Goal: Task Accomplishment & Management: Manage account settings

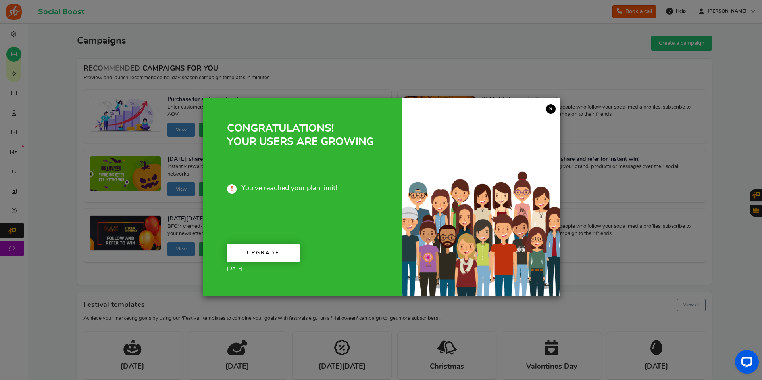
click at [549, 104] on link "×" at bounding box center [551, 109] width 10 height 10
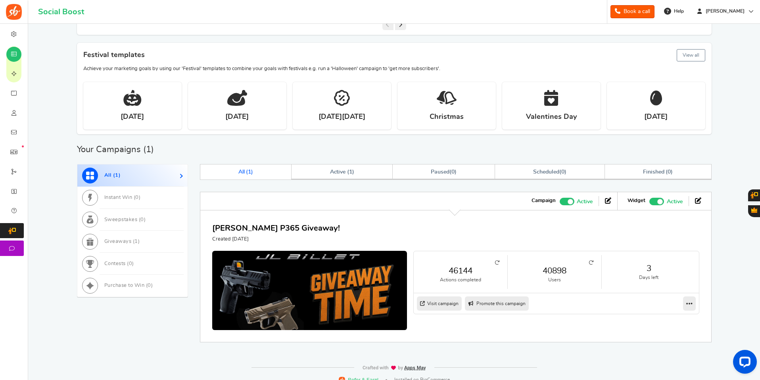
scroll to position [259, 0]
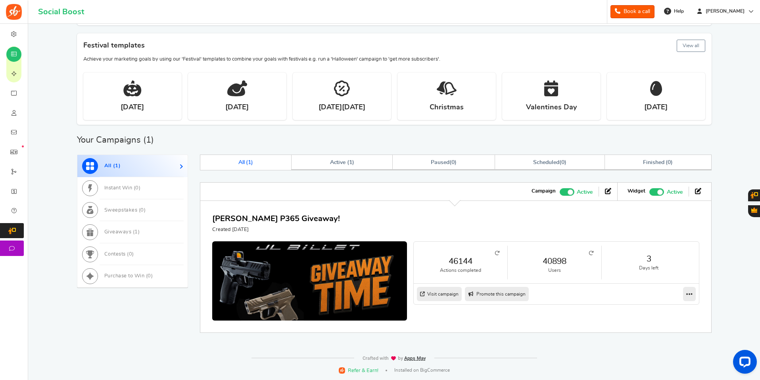
click at [451, 296] on link "Visit campaign" at bounding box center [439, 294] width 45 height 14
click at [689, 295] on icon at bounding box center [689, 294] width 6 height 7
click at [652, 309] on link "Edit" at bounding box center [664, 308] width 59 height 13
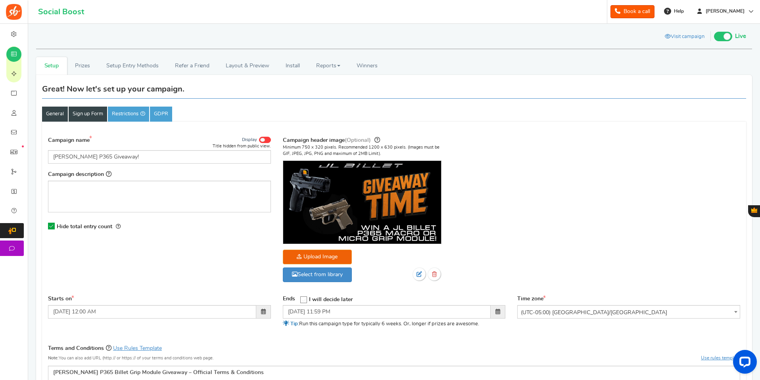
click at [95, 113] on link "Sign up Form" at bounding box center [88, 114] width 38 height 15
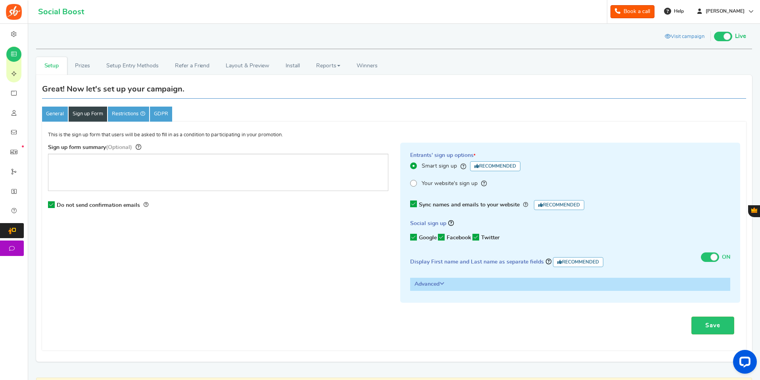
click at [440, 279] on h3 "Advanced" at bounding box center [571, 284] width 320 height 12
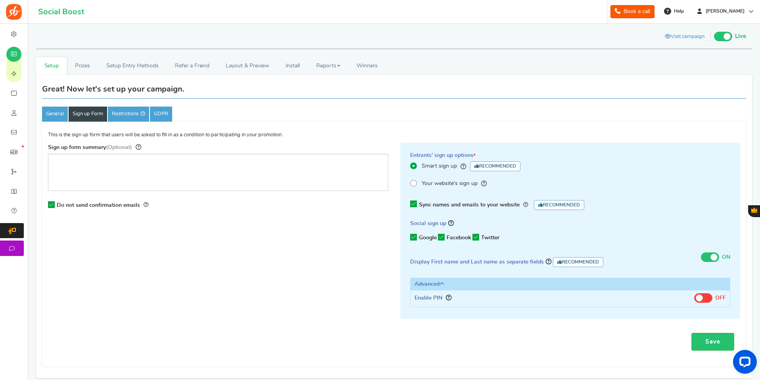
click at [440, 279] on h3 "Advanced" at bounding box center [571, 284] width 320 height 12
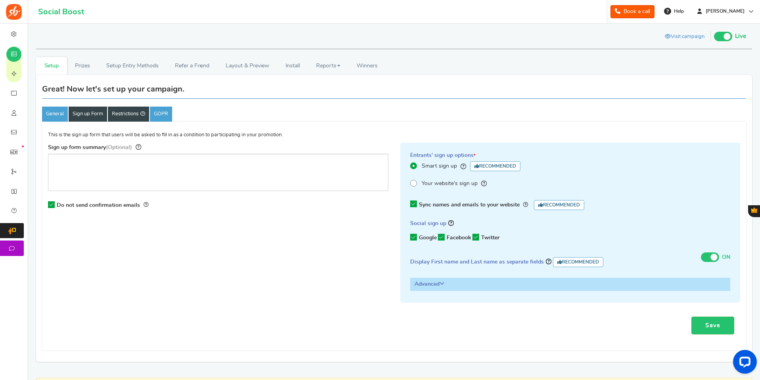
click at [127, 114] on link "Restrictions" at bounding box center [128, 114] width 41 height 15
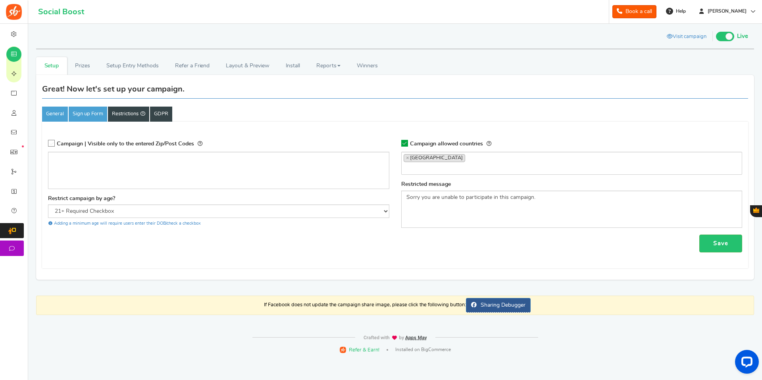
click at [160, 110] on link "GDPR" at bounding box center [161, 114] width 22 height 15
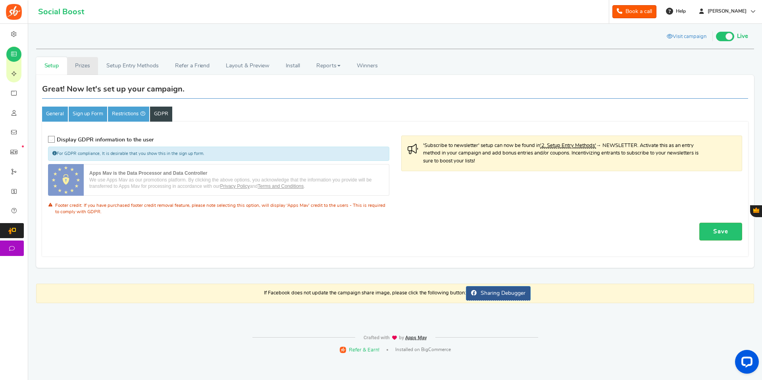
click at [81, 65] on link "Prizes" at bounding box center [82, 66] width 31 height 18
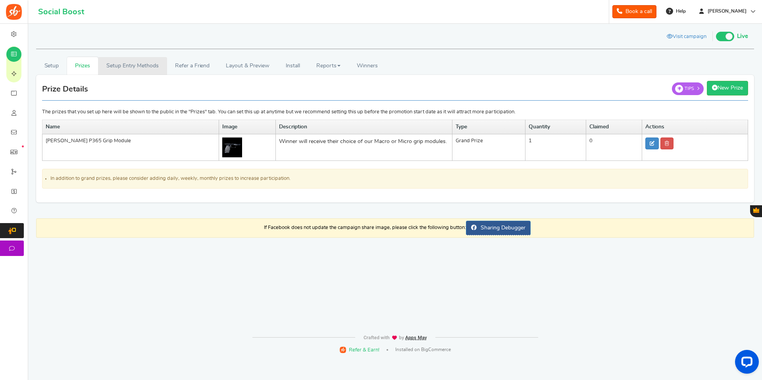
click at [132, 67] on link "Setup Entry Methods" at bounding box center [132, 66] width 69 height 18
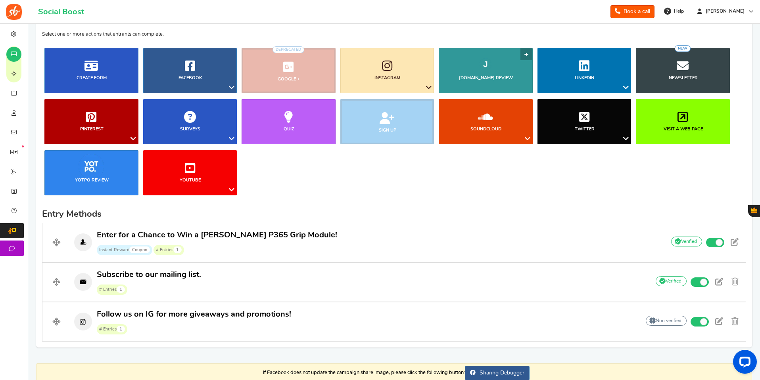
scroll to position [79, 0]
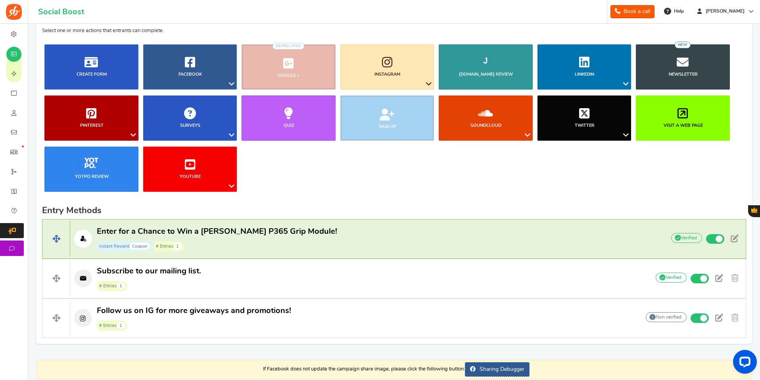
click at [504, 232] on p "Enter for a Chance to Win a [PERSON_NAME] P365 Grip Module! Instant Reward Coup…" at bounding box center [363, 238] width 587 height 25
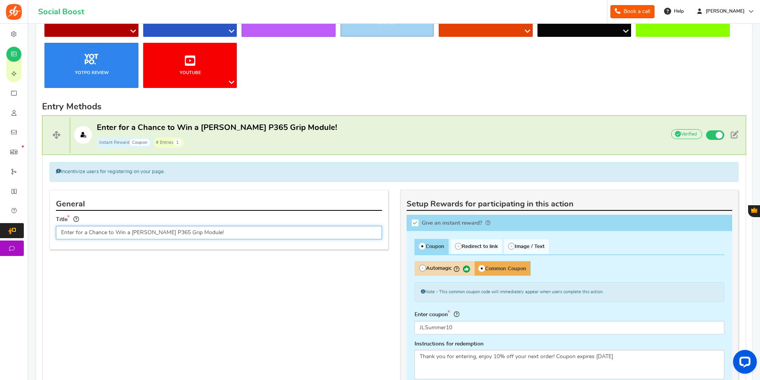
scroll to position [119, 0]
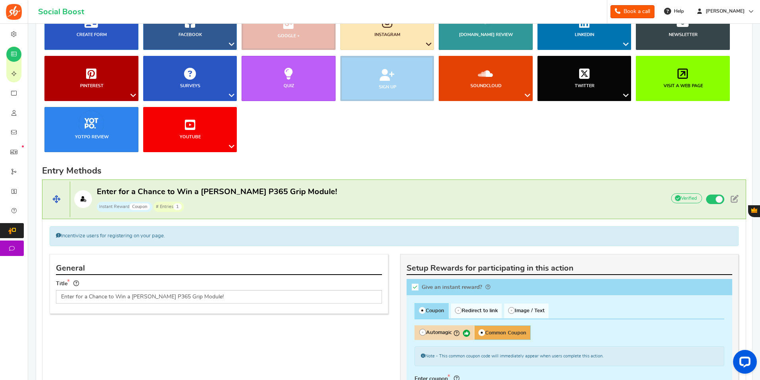
click at [238, 190] on span "Enter for a Chance to Win a [PERSON_NAME] P365 Grip Module!" at bounding box center [217, 192] width 240 height 8
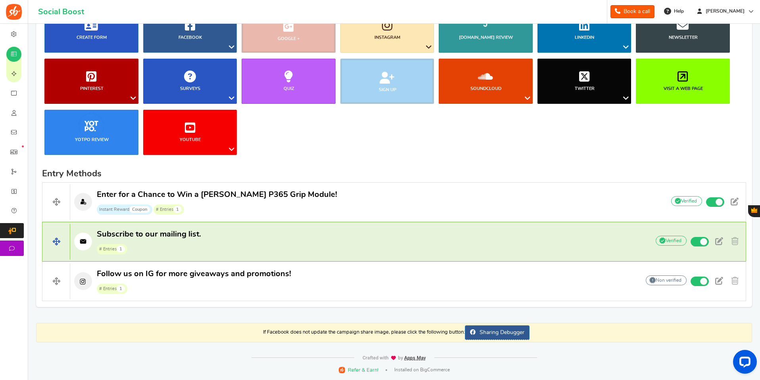
click at [268, 242] on p "Subscribe to our mailing list. # Entries 1" at bounding box center [356, 241] width 572 height 25
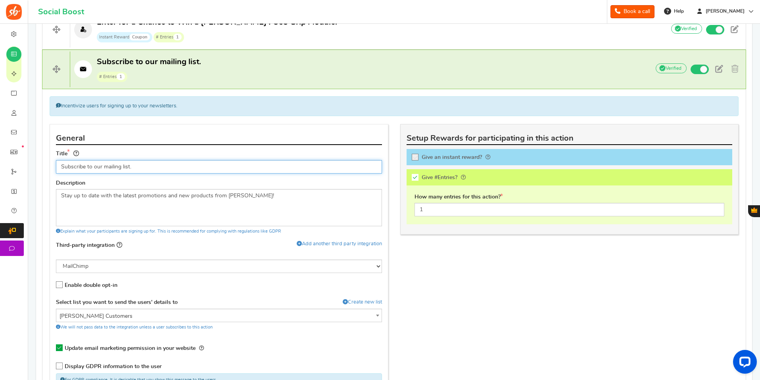
scroll to position [238, 0]
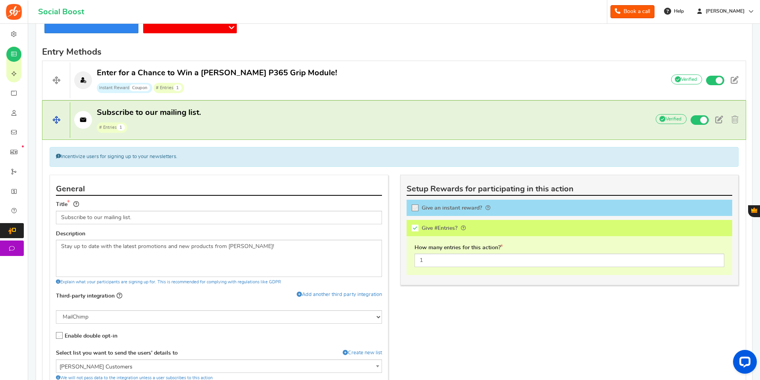
click at [238, 119] on p "Subscribe to our mailing list. # Entries 1" at bounding box center [356, 119] width 572 height 25
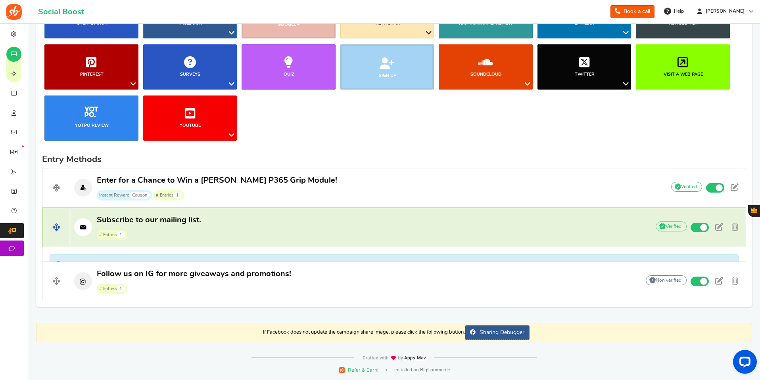
scroll to position [116, 0]
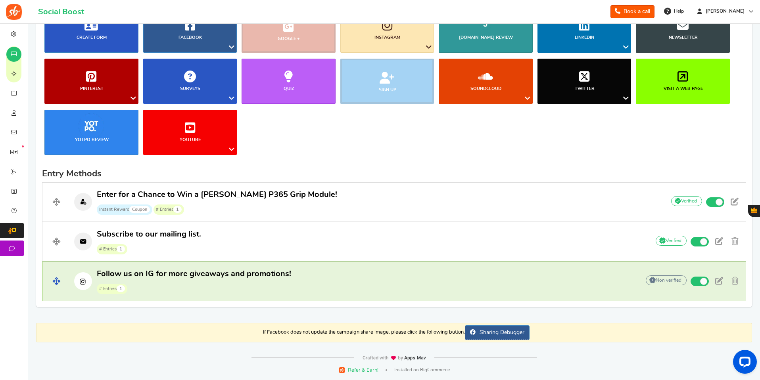
click at [281, 285] on span "# Entries 1" at bounding box center [194, 288] width 194 height 12
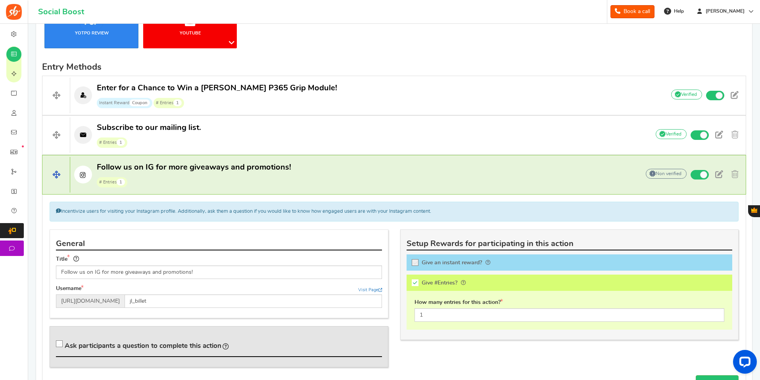
scroll to position [238, 0]
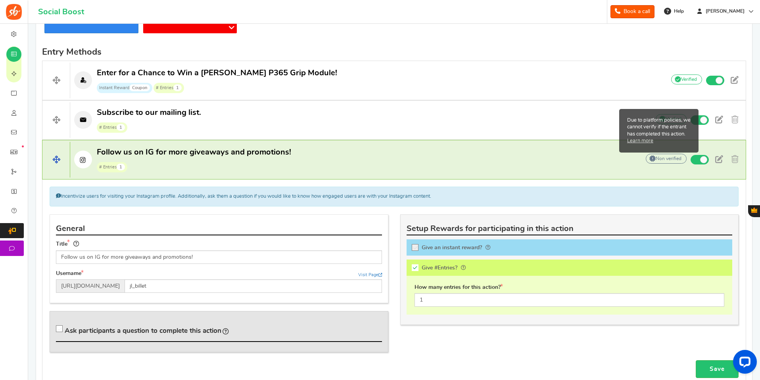
click at [653, 139] on link "Learn more" at bounding box center [640, 141] width 26 height 7
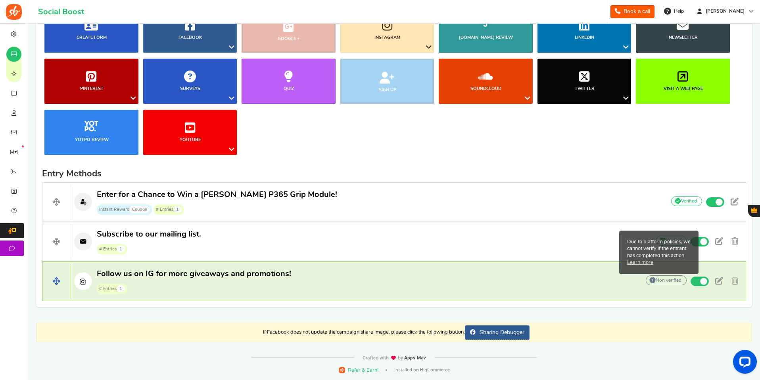
scroll to position [116, 0]
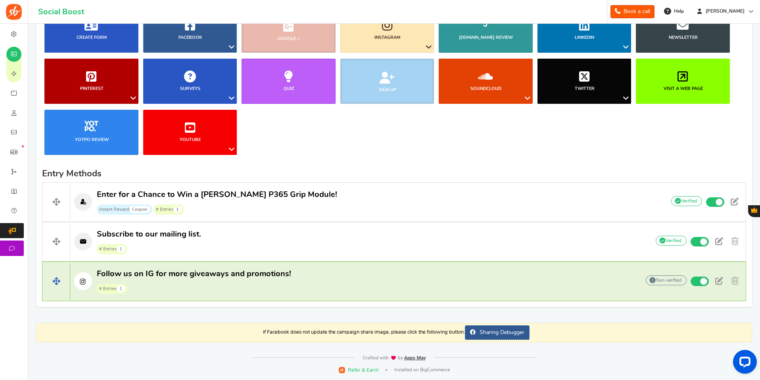
click at [332, 272] on p "Follow us on IG for more giveaways and promotions! # Entries 1" at bounding box center [351, 281] width 562 height 25
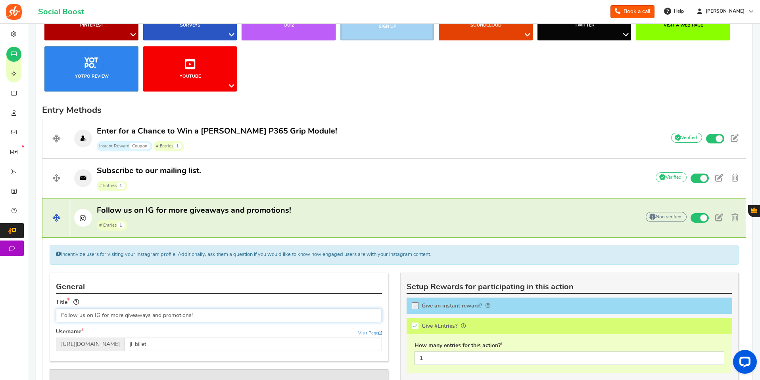
scroll to position [280, 0]
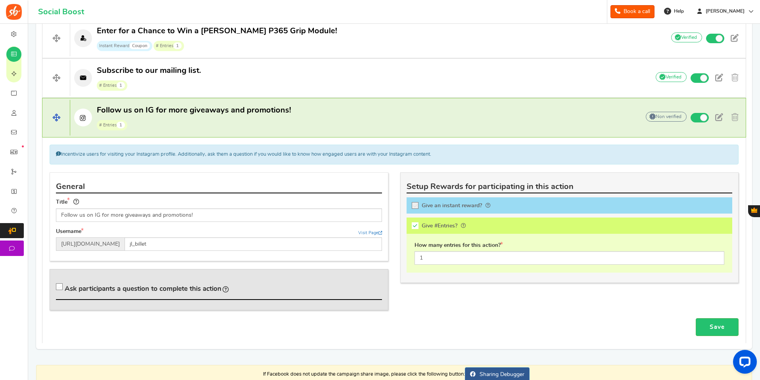
click at [284, 105] on h4 "Follow us on IG for more giveaways and promotions! # Entries 1 Add Your API cre…" at bounding box center [394, 118] width 704 height 40
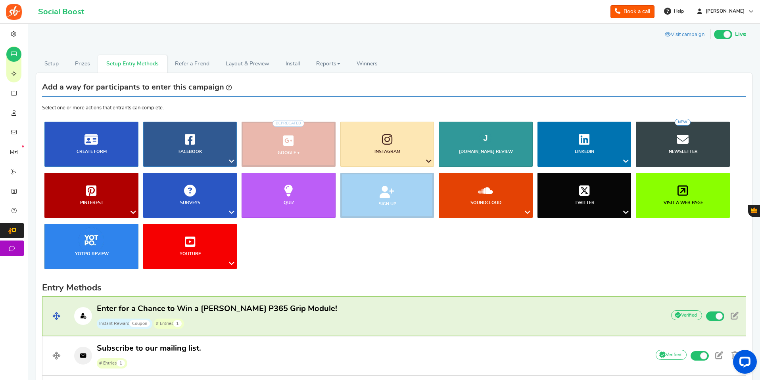
scroll to position [0, 0]
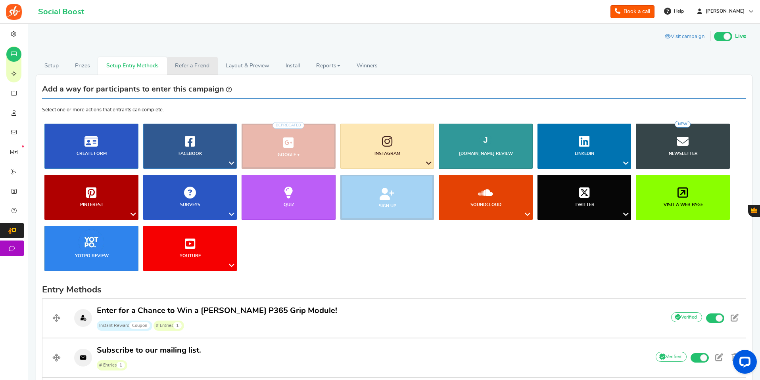
click at [180, 63] on link "Refer a Friend" at bounding box center [192, 66] width 51 height 18
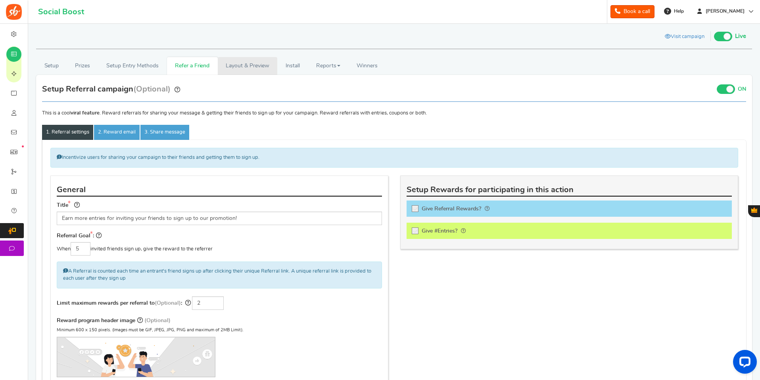
click at [241, 69] on link "Layout & Preview" at bounding box center [247, 66] width 59 height 18
